Goal: Navigation & Orientation: Find specific page/section

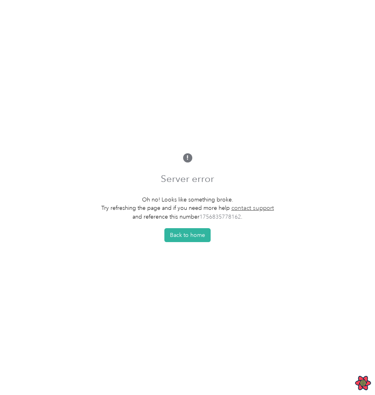
click at [148, 138] on div "Server error Oh no! Looks like something broke. Try refreshing the page and if …" at bounding box center [187, 197] width 375 height 395
